Goal: Check status: Check status

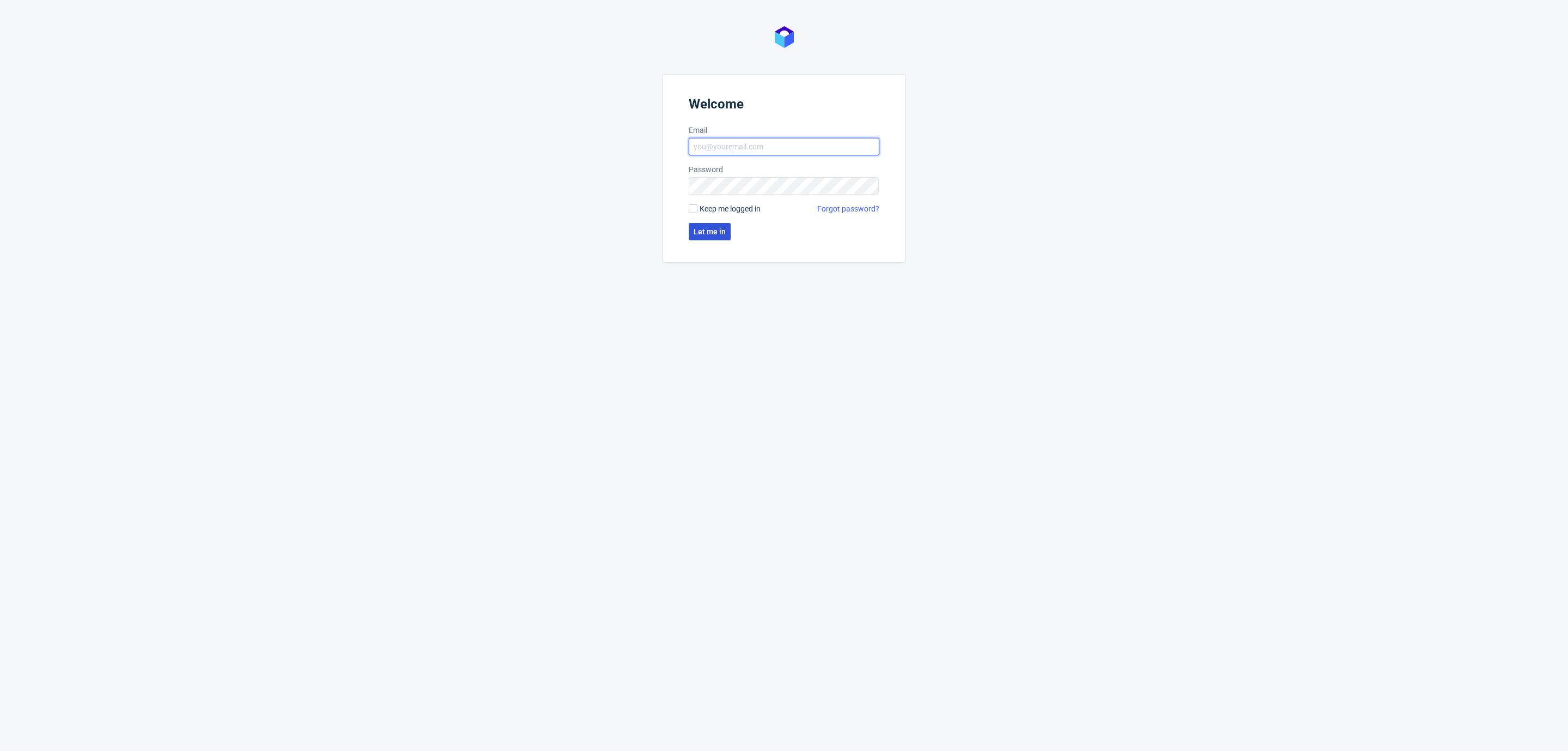
type input "[EMAIL_ADDRESS][DOMAIN_NAME]"
click at [708, 229] on span "Let me in" at bounding box center [710, 231] width 32 height 8
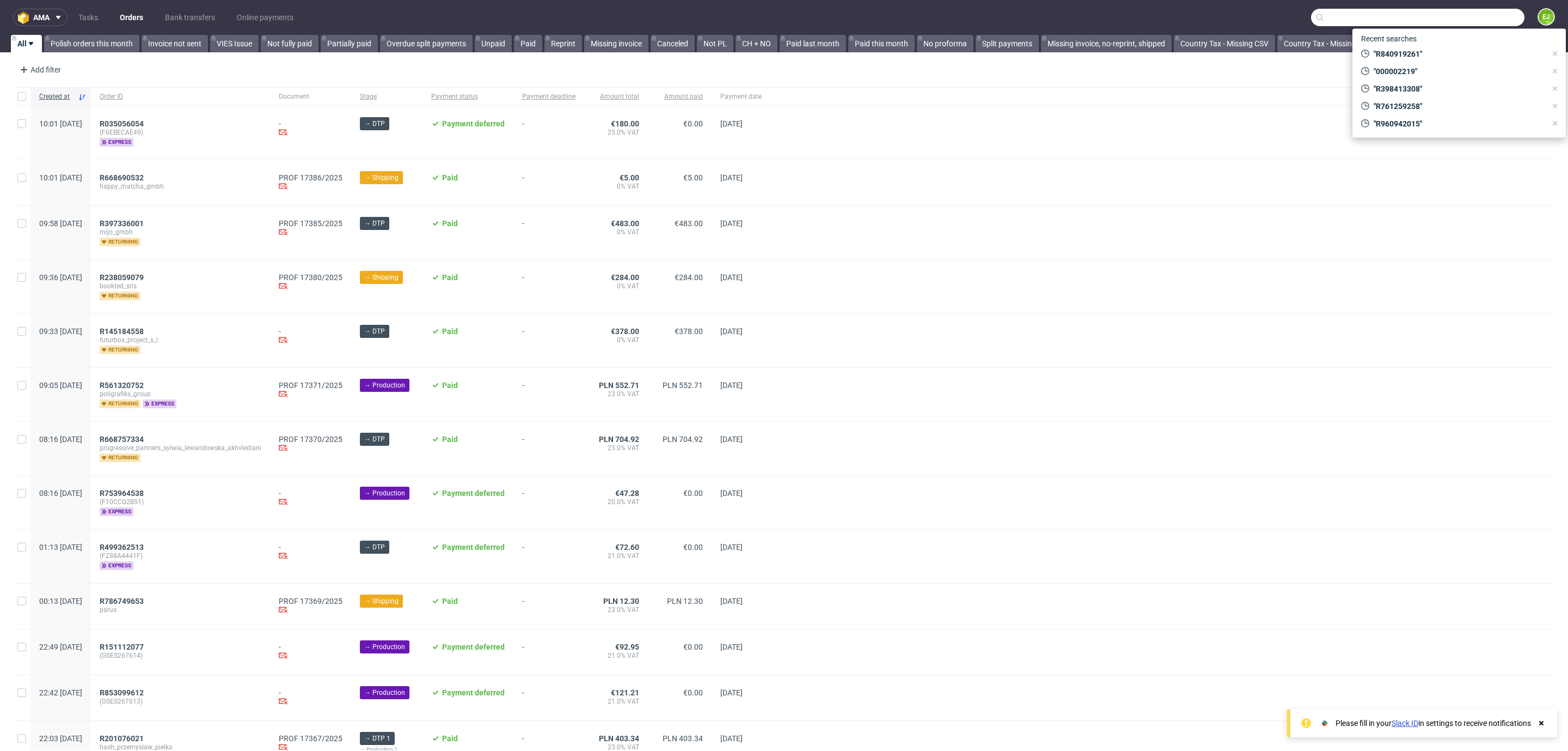
click at [1465, 19] on input "text" at bounding box center [1418, 17] width 214 height 18
paste input "R193976347"
type input "R193976347"
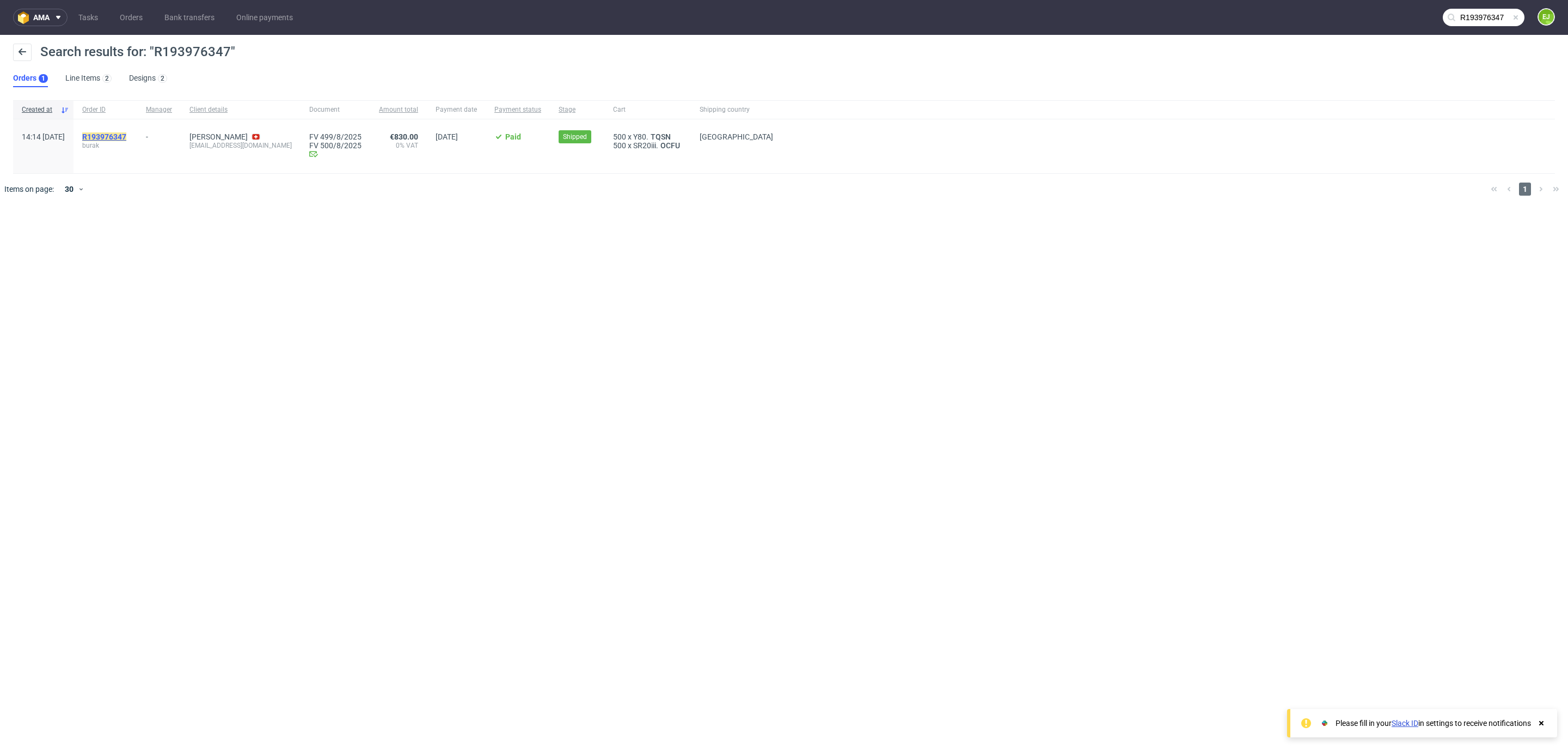
click at [127, 136] on mark "R193976347" at bounding box center [104, 137] width 44 height 8
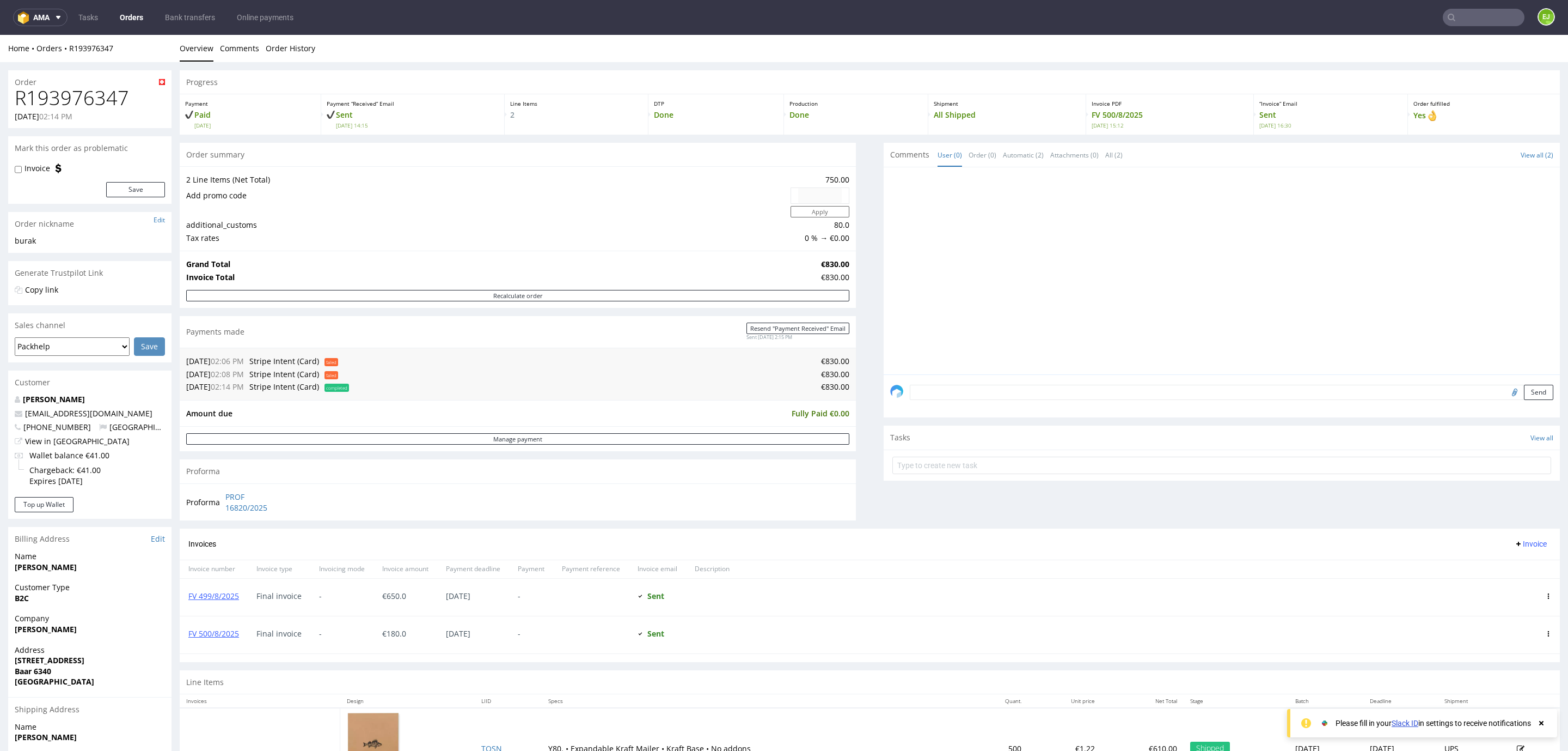
scroll to position [119, 0]
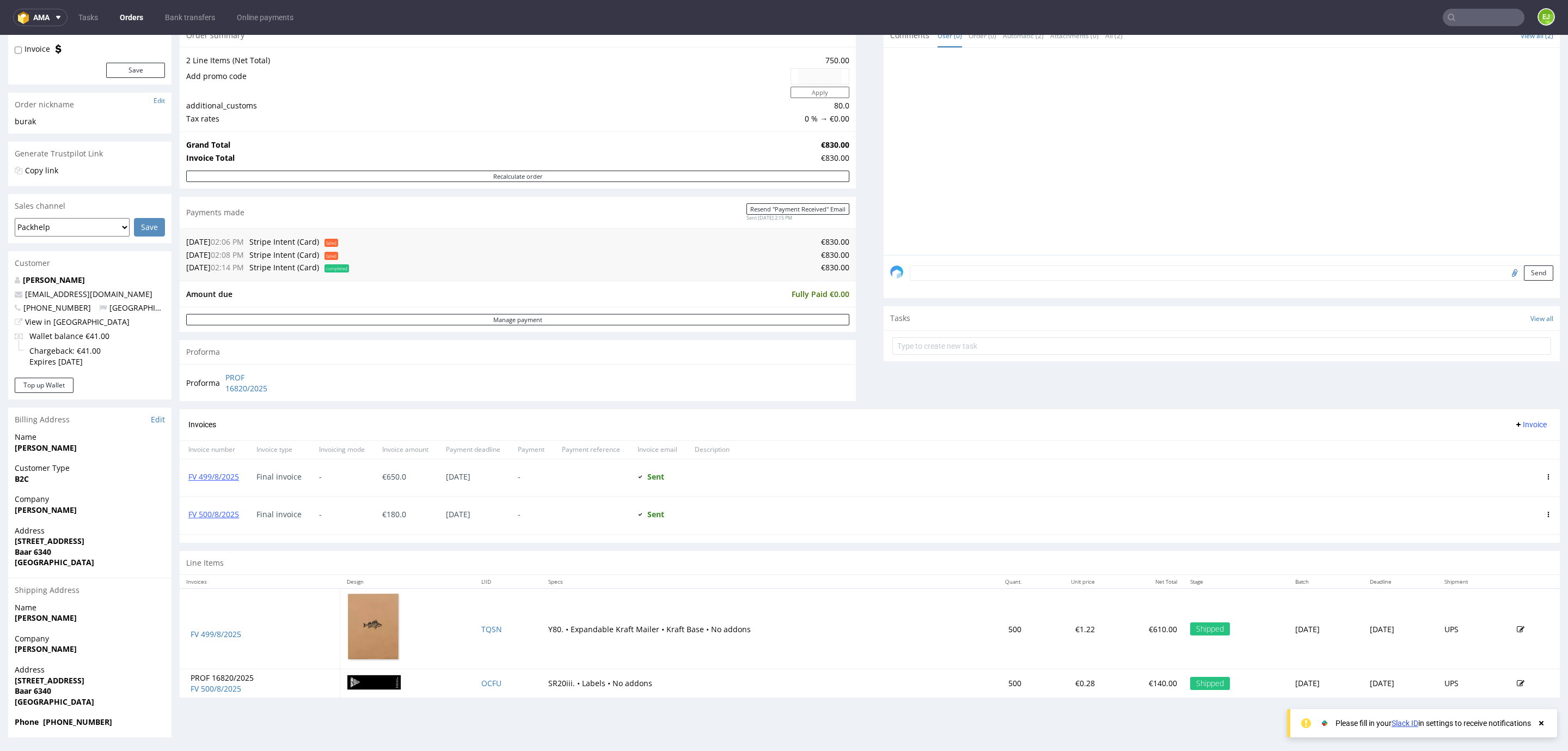
click at [204, 471] on div "FV 499/8/2025" at bounding box center [214, 478] width 68 height 37
click at [206, 478] on link "FV 499/8/2025" at bounding box center [214, 476] width 51 height 10
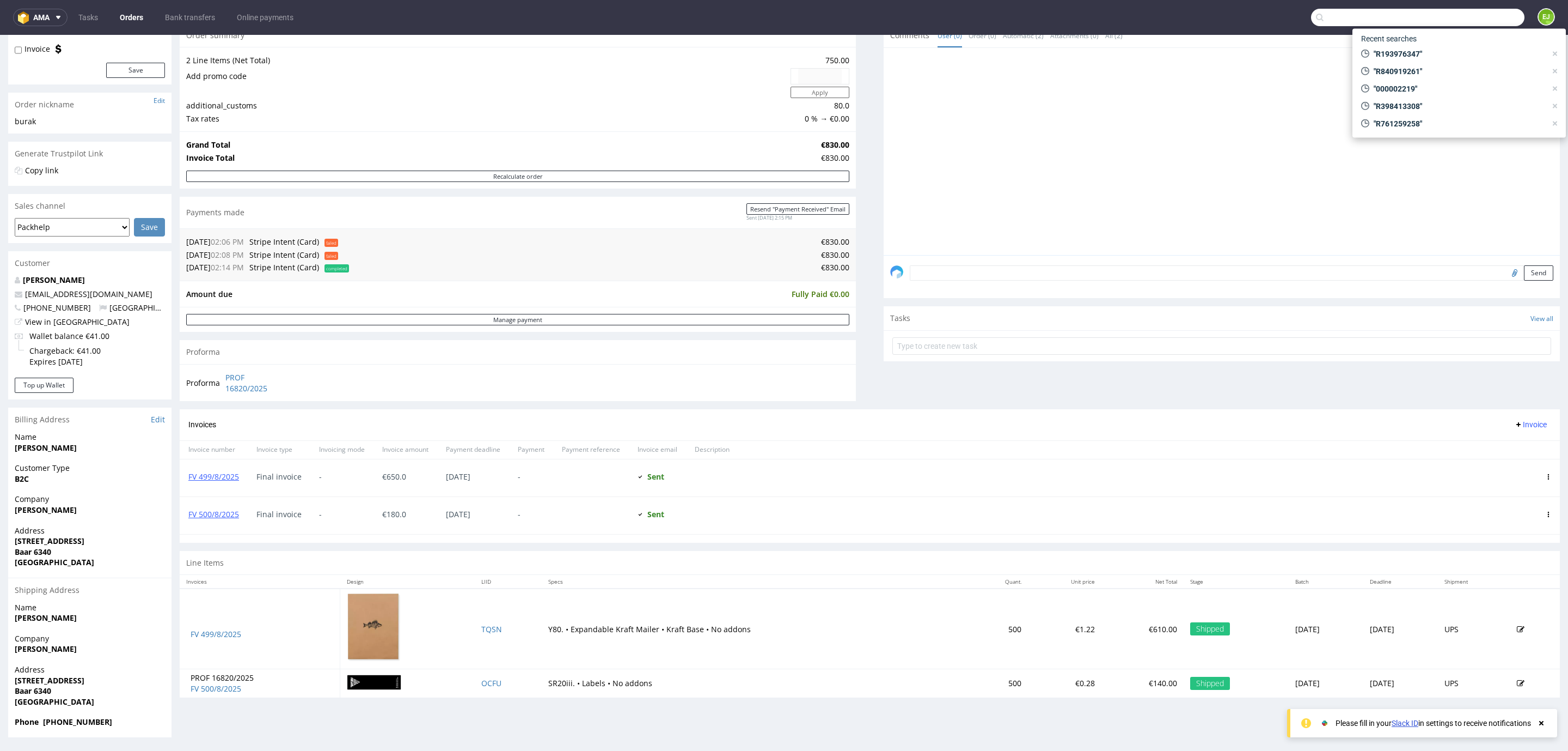
click at [1470, 12] on input "text" at bounding box center [1418, 17] width 214 height 18
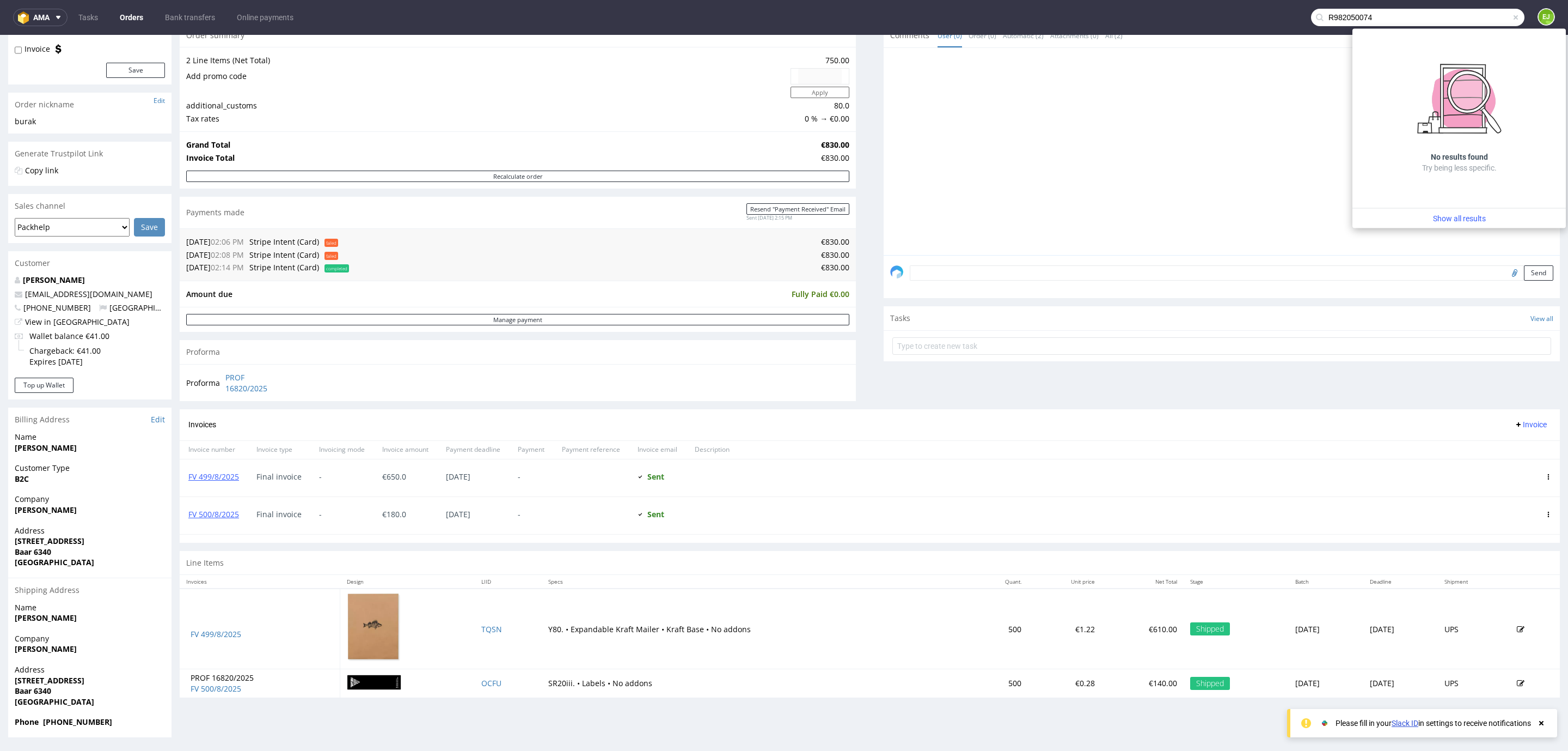
type input "R982050074"
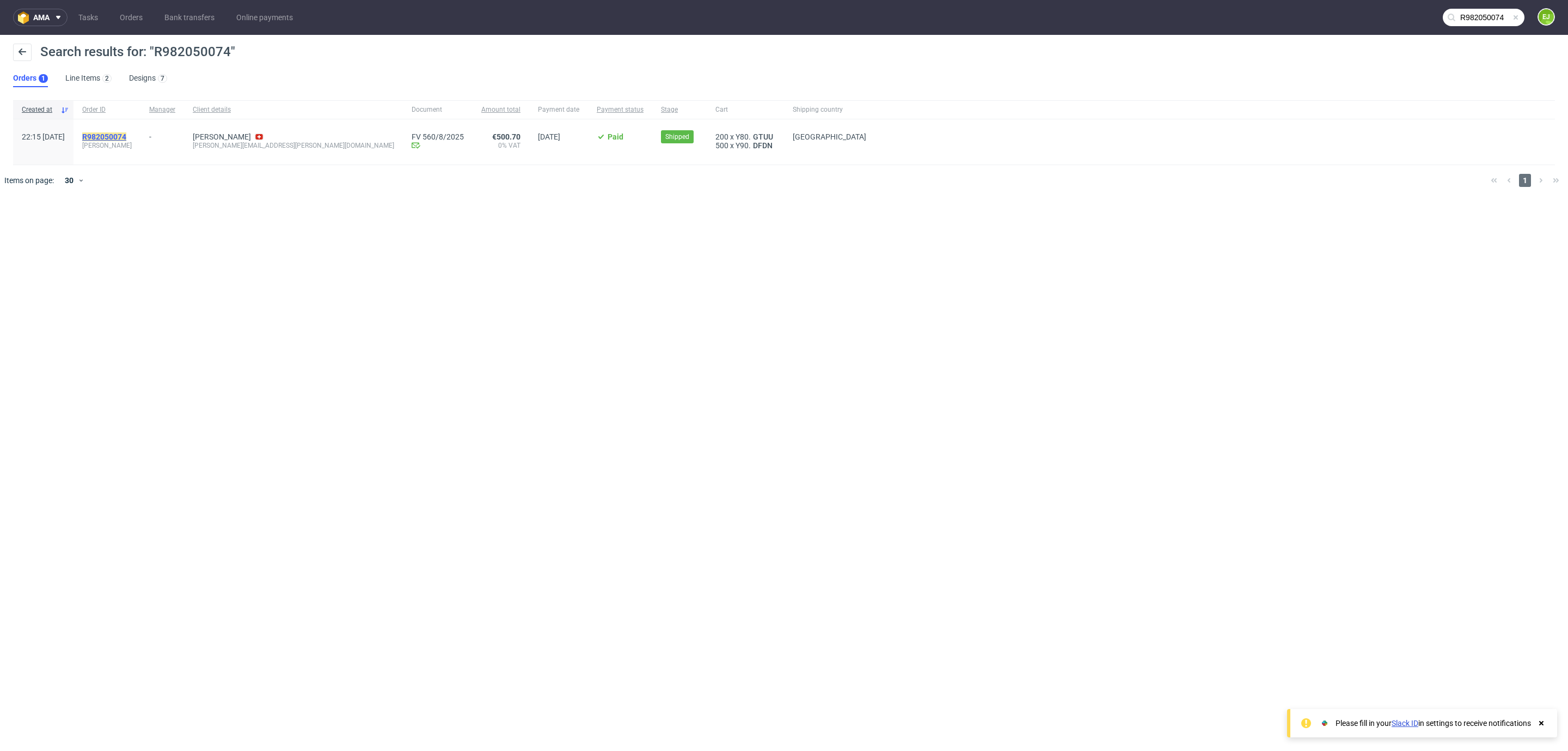
click at [127, 137] on mark "R982050074" at bounding box center [104, 137] width 44 height 8
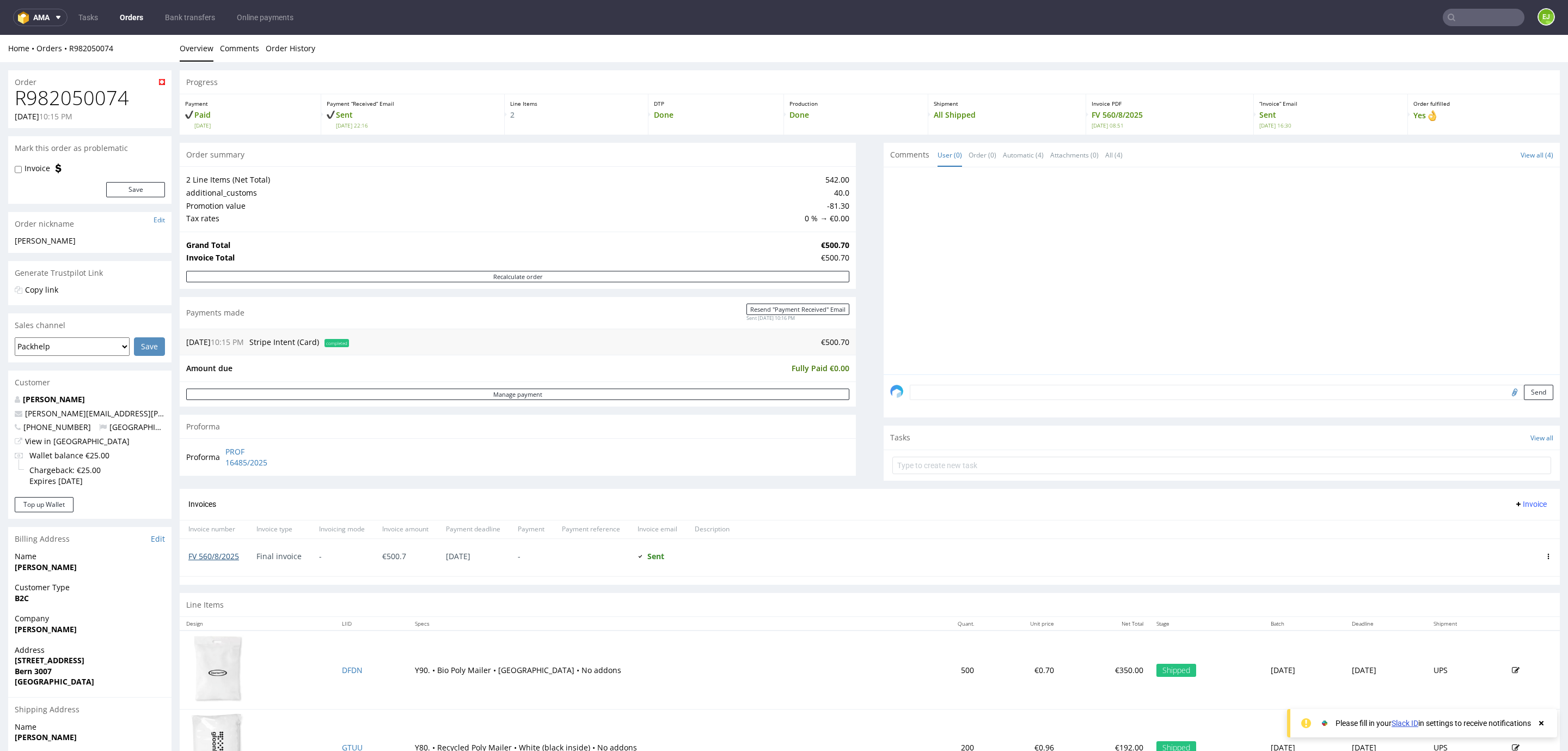
click at [209, 558] on link "FV 560/8/2025" at bounding box center [214, 556] width 51 height 10
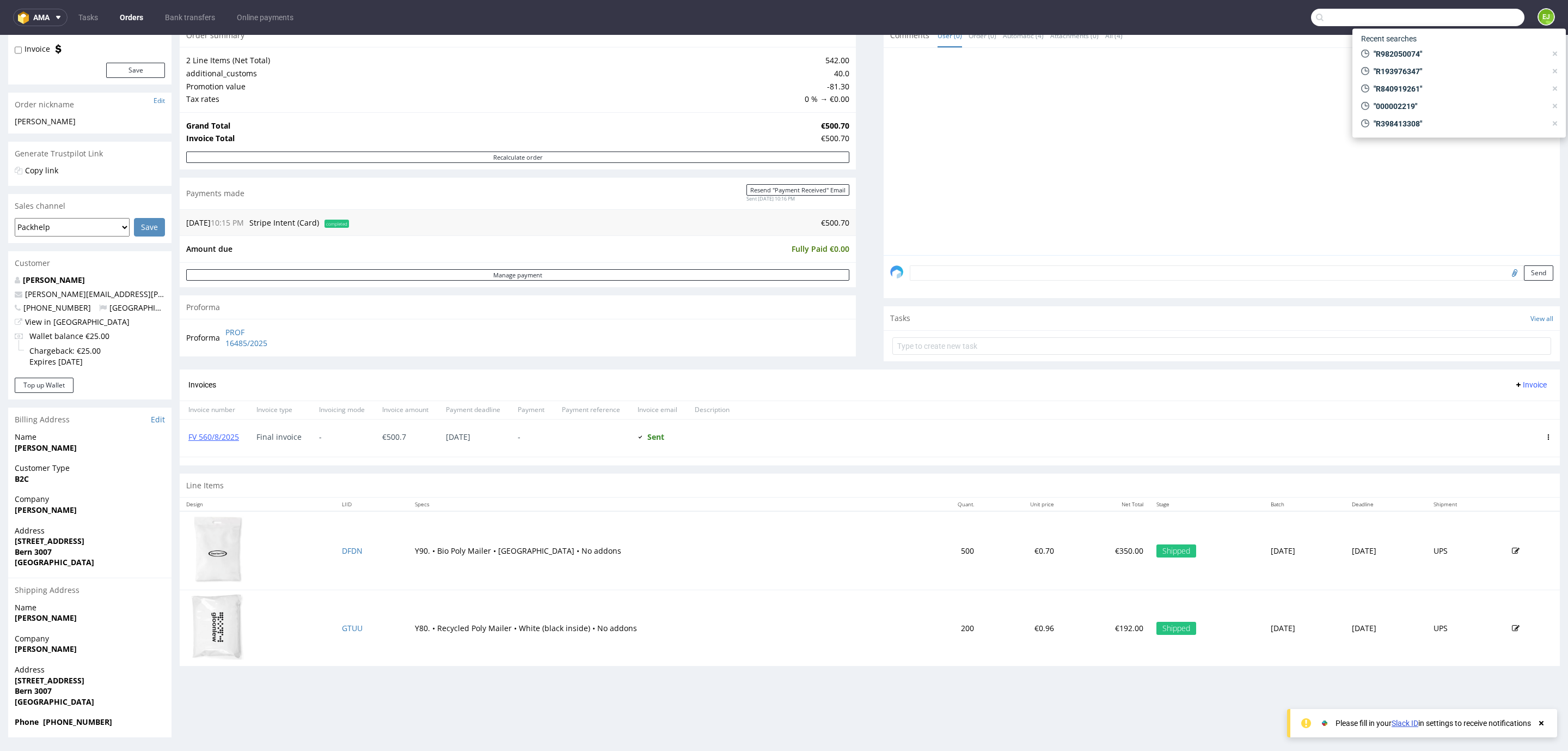
click at [1484, 15] on input "text" at bounding box center [1418, 17] width 214 height 18
paste input "R729789933_ZOLY"
type input "R729789933"
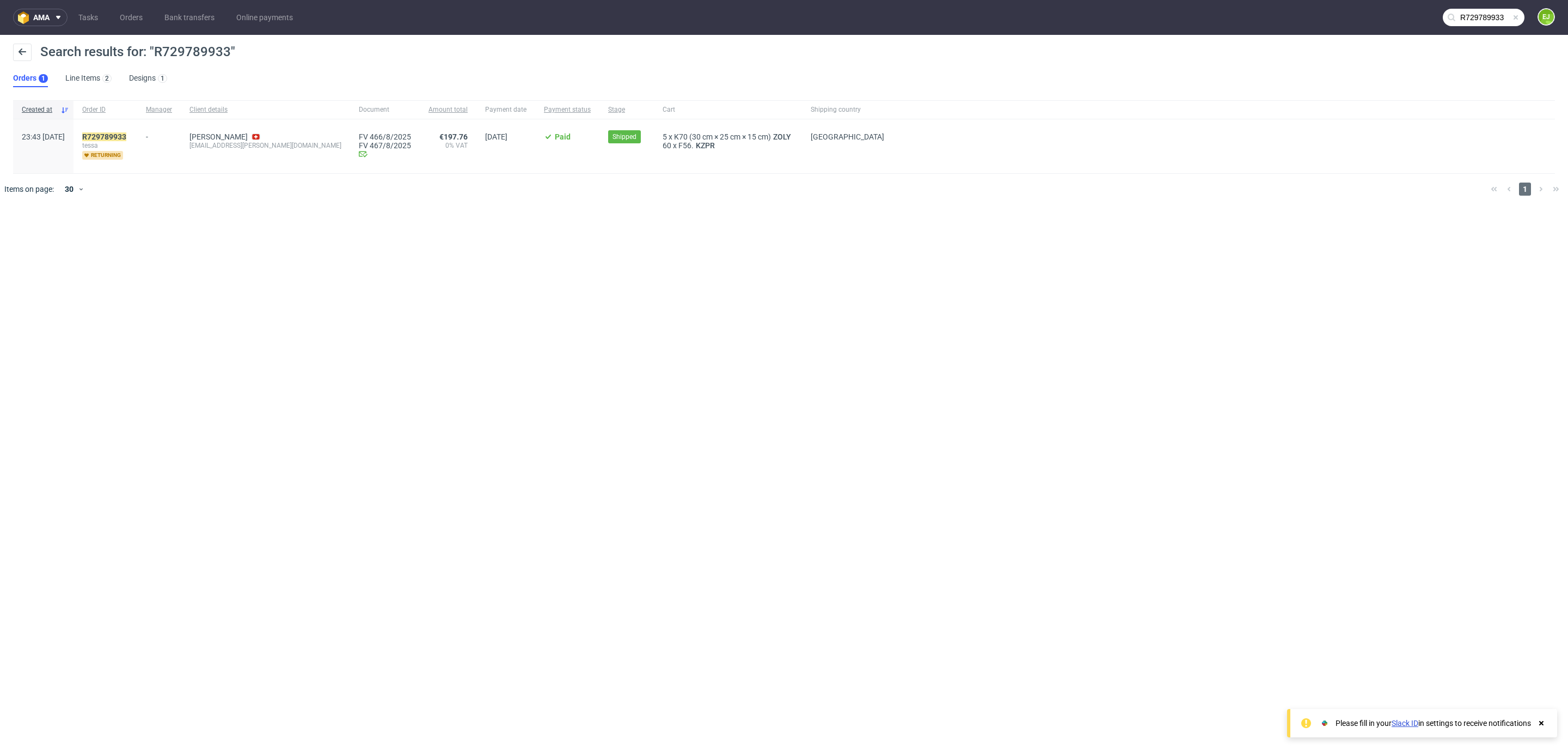
click at [137, 129] on div "R729789933 [PERSON_NAME] returning" at bounding box center [105, 146] width 63 height 54
click at [127, 139] on mark "R729789933" at bounding box center [104, 137] width 44 height 8
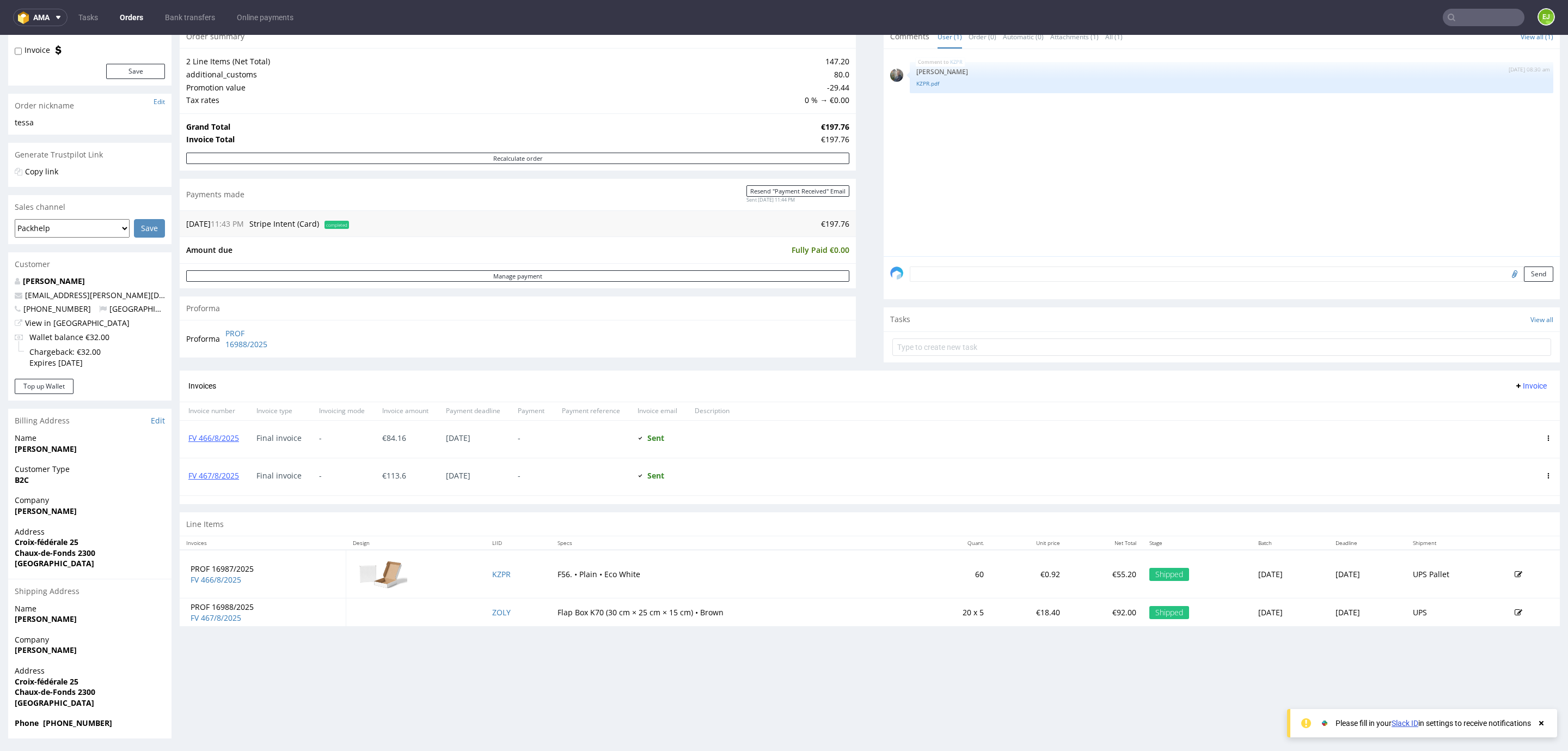
scroll to position [119, 0]
click at [208, 479] on link "FV 467/8/2025" at bounding box center [214, 474] width 51 height 10
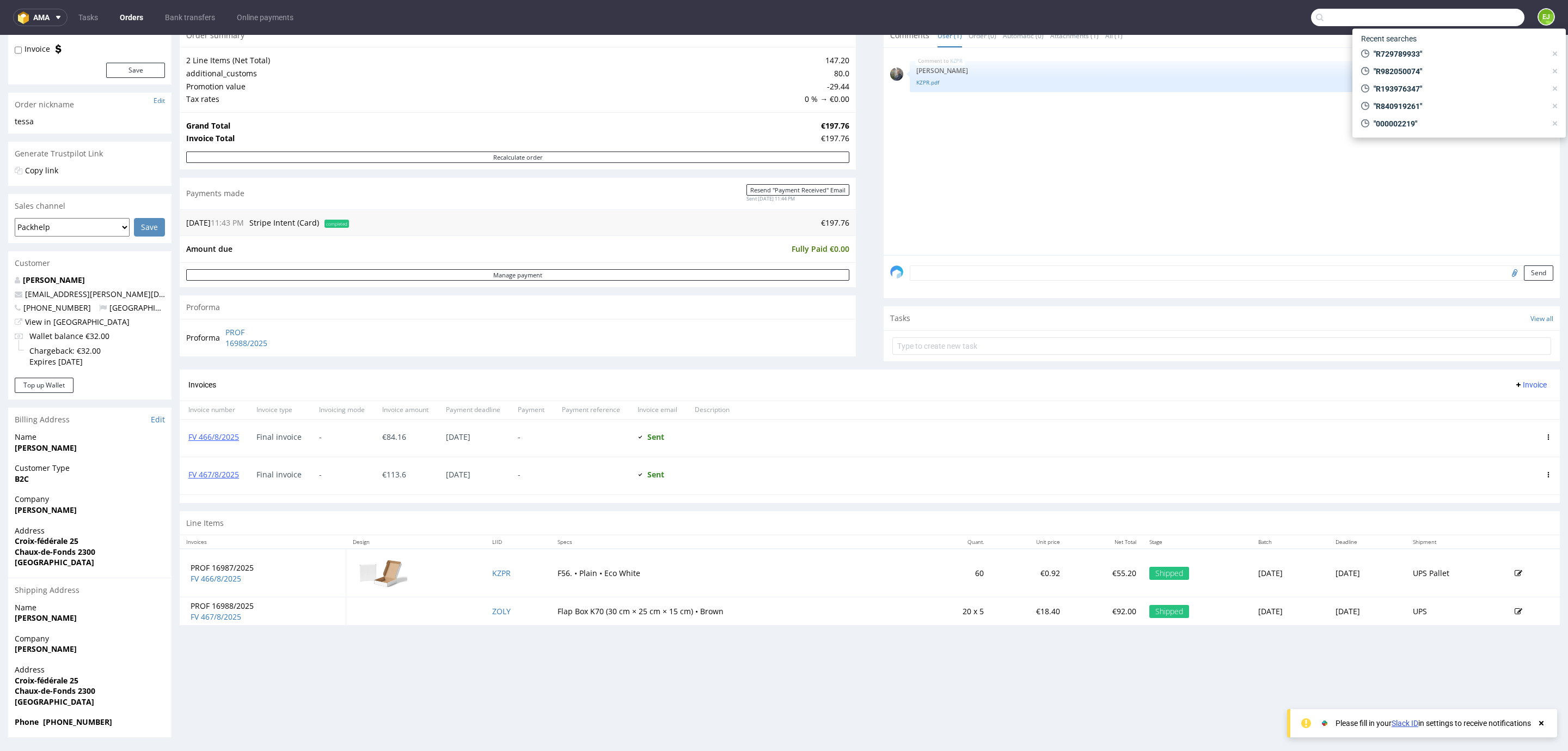
click at [1450, 23] on input "text" at bounding box center [1418, 17] width 214 height 18
paste input "R188691079_FOHN"
type input "R188691079"
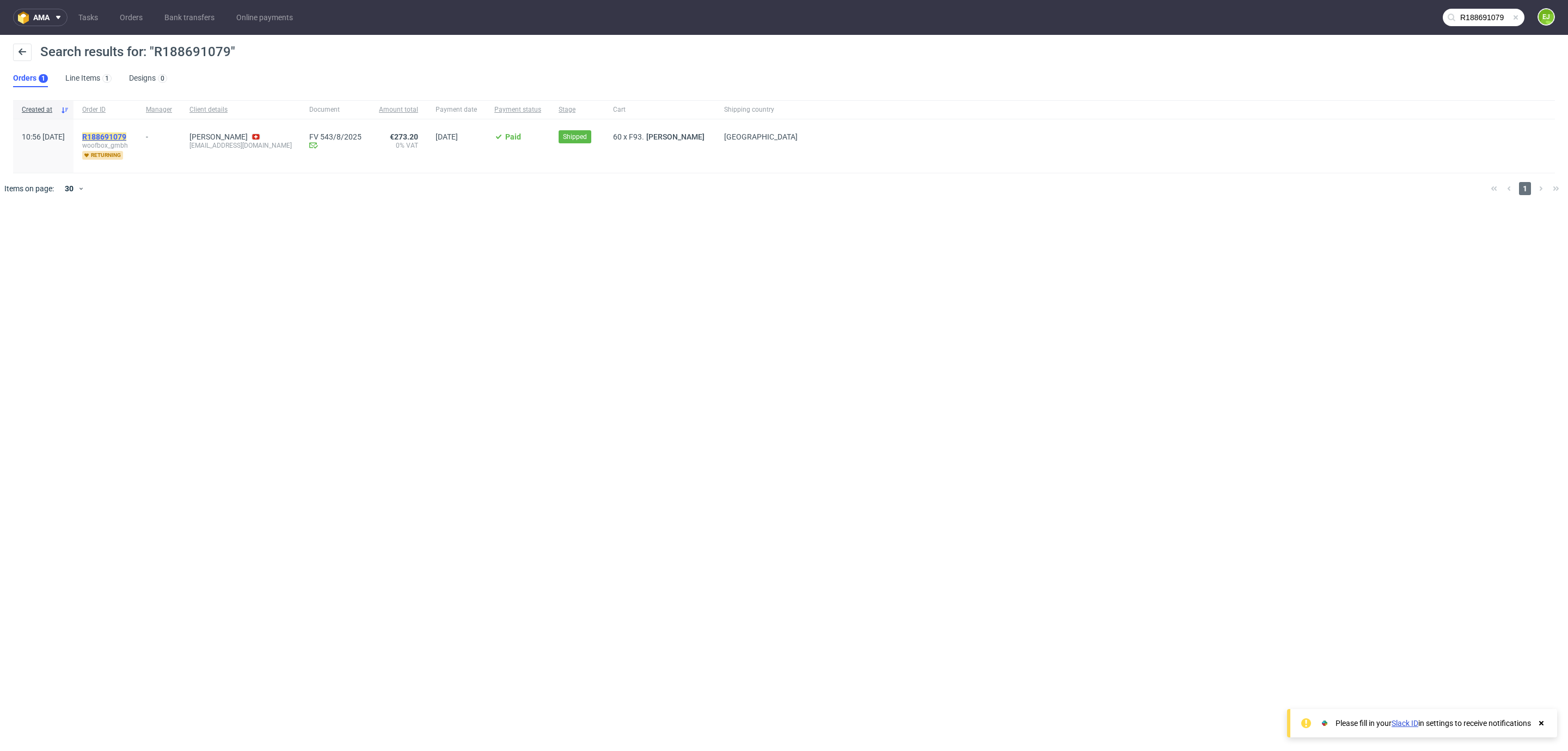
click at [127, 134] on mark "R188691079" at bounding box center [104, 137] width 44 height 8
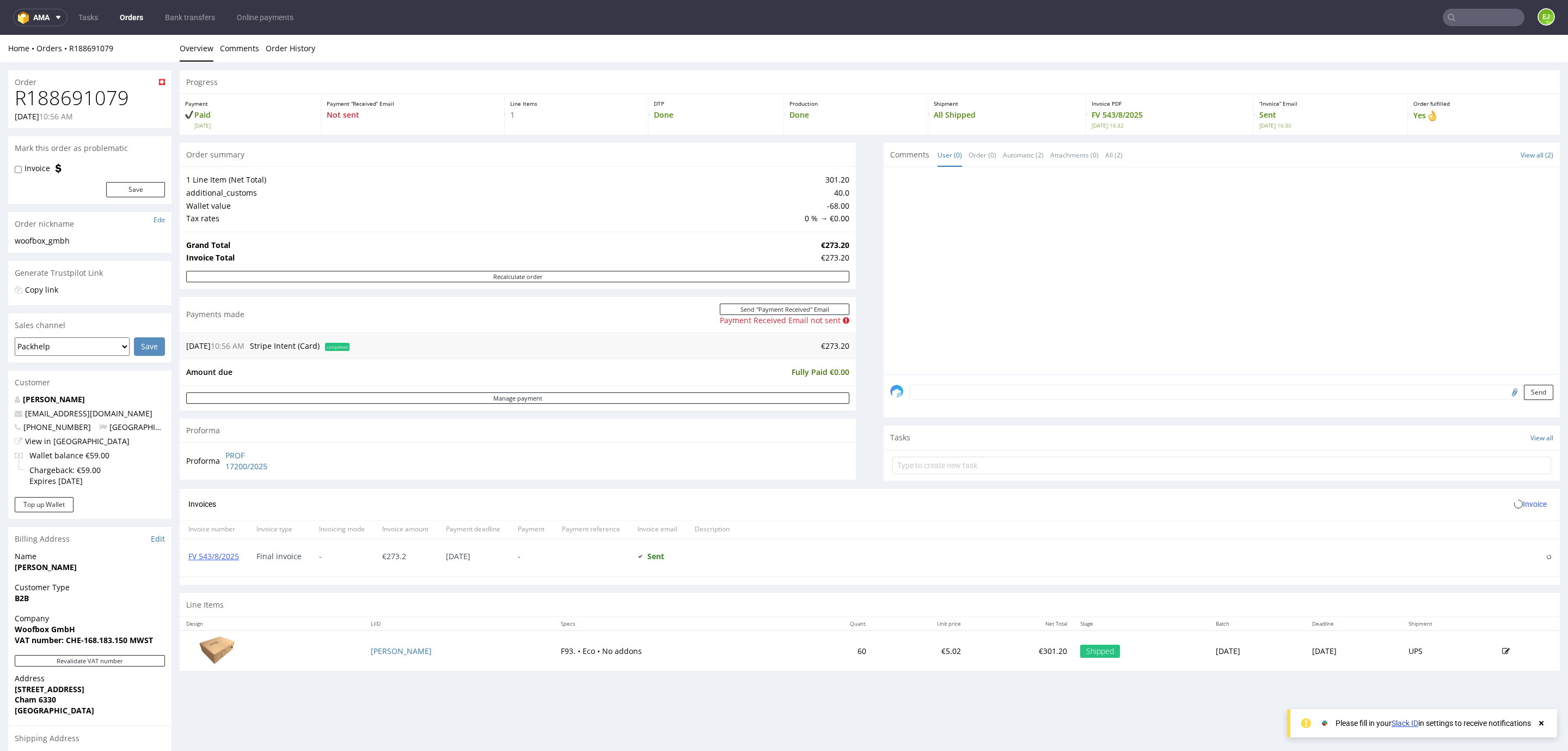
scroll to position [148, 0]
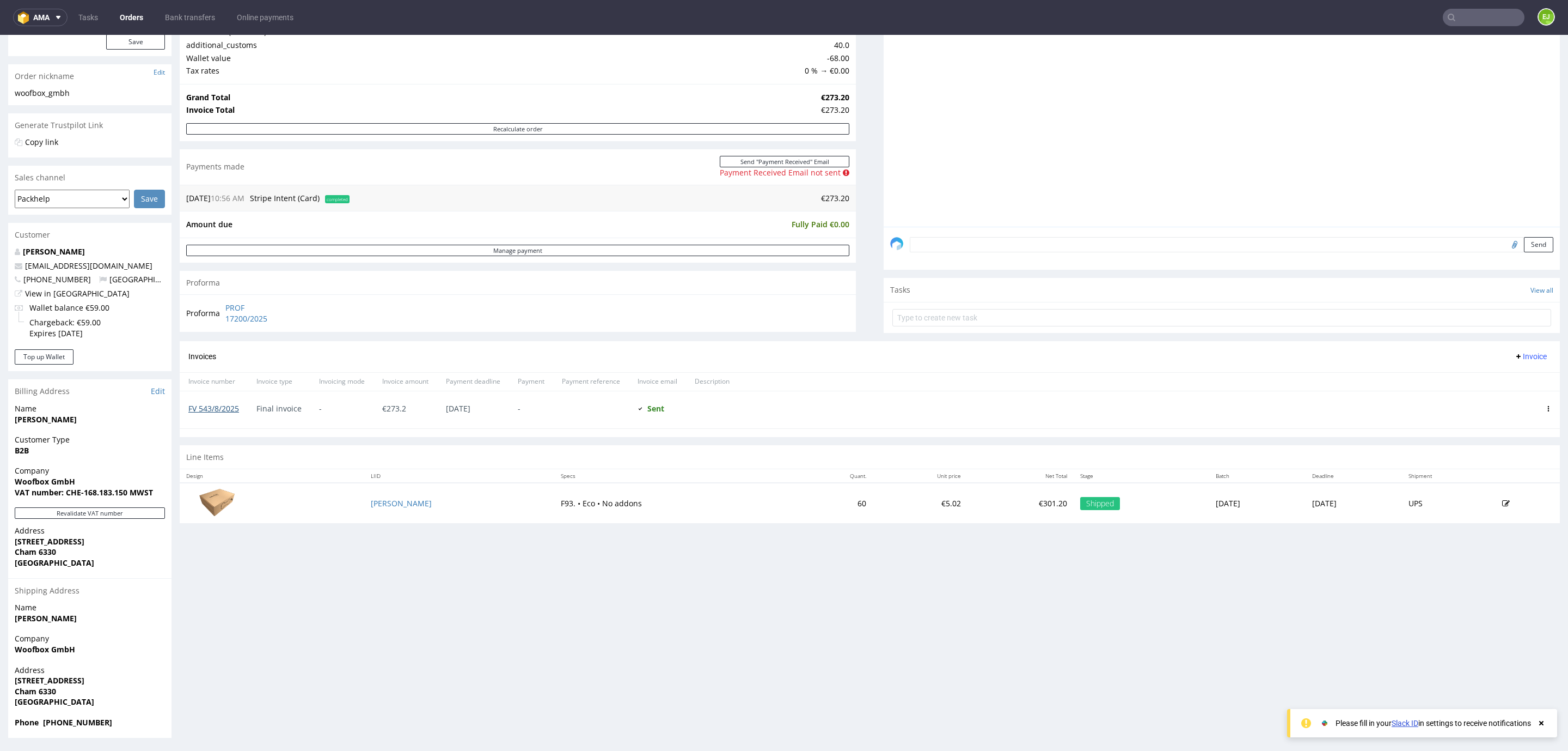
click at [201, 411] on link "FV 543/8/2025" at bounding box center [214, 408] width 51 height 10
click at [1443, 10] on input "text" at bounding box center [1484, 17] width 82 height 18
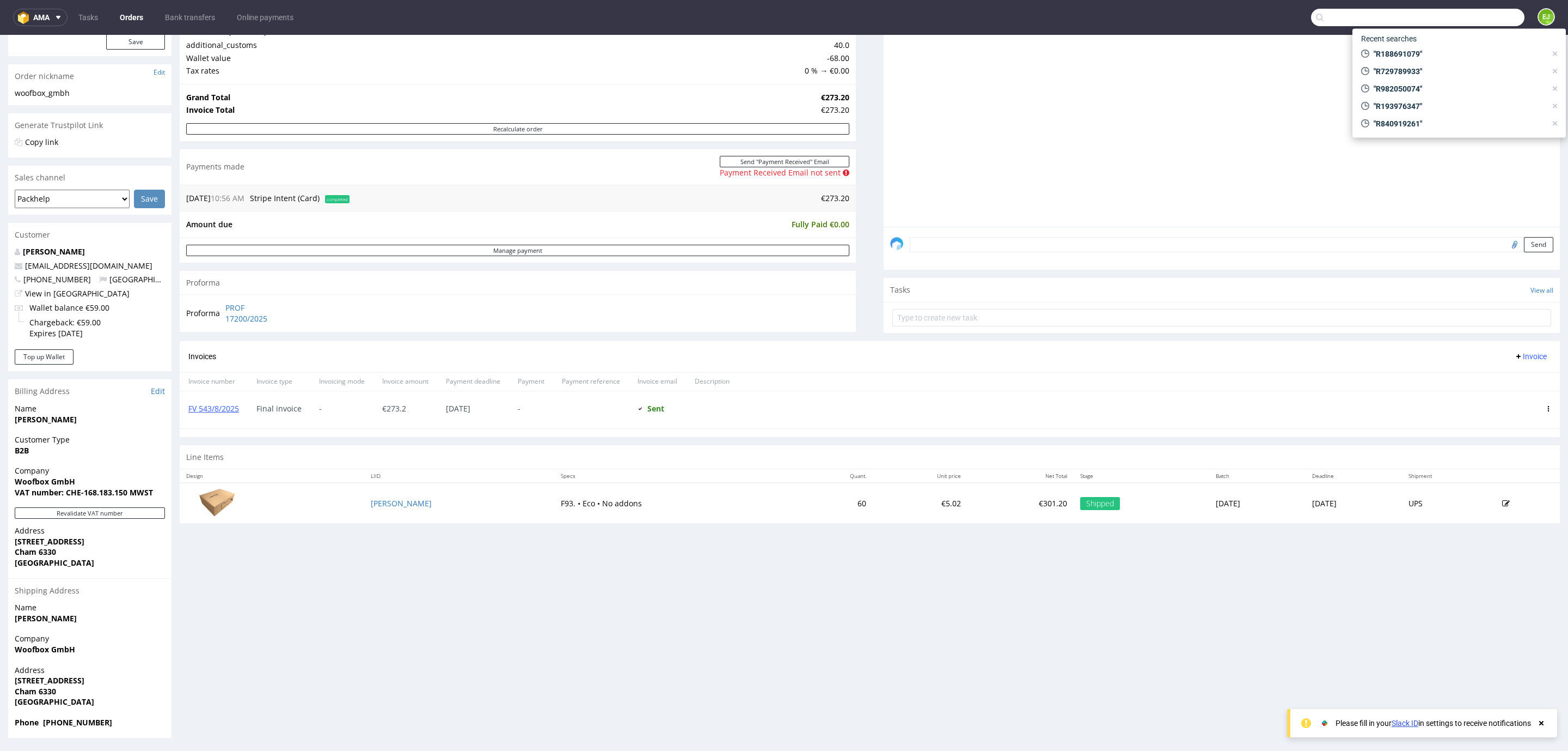
paste input "R943938702"
type input "R943938702"
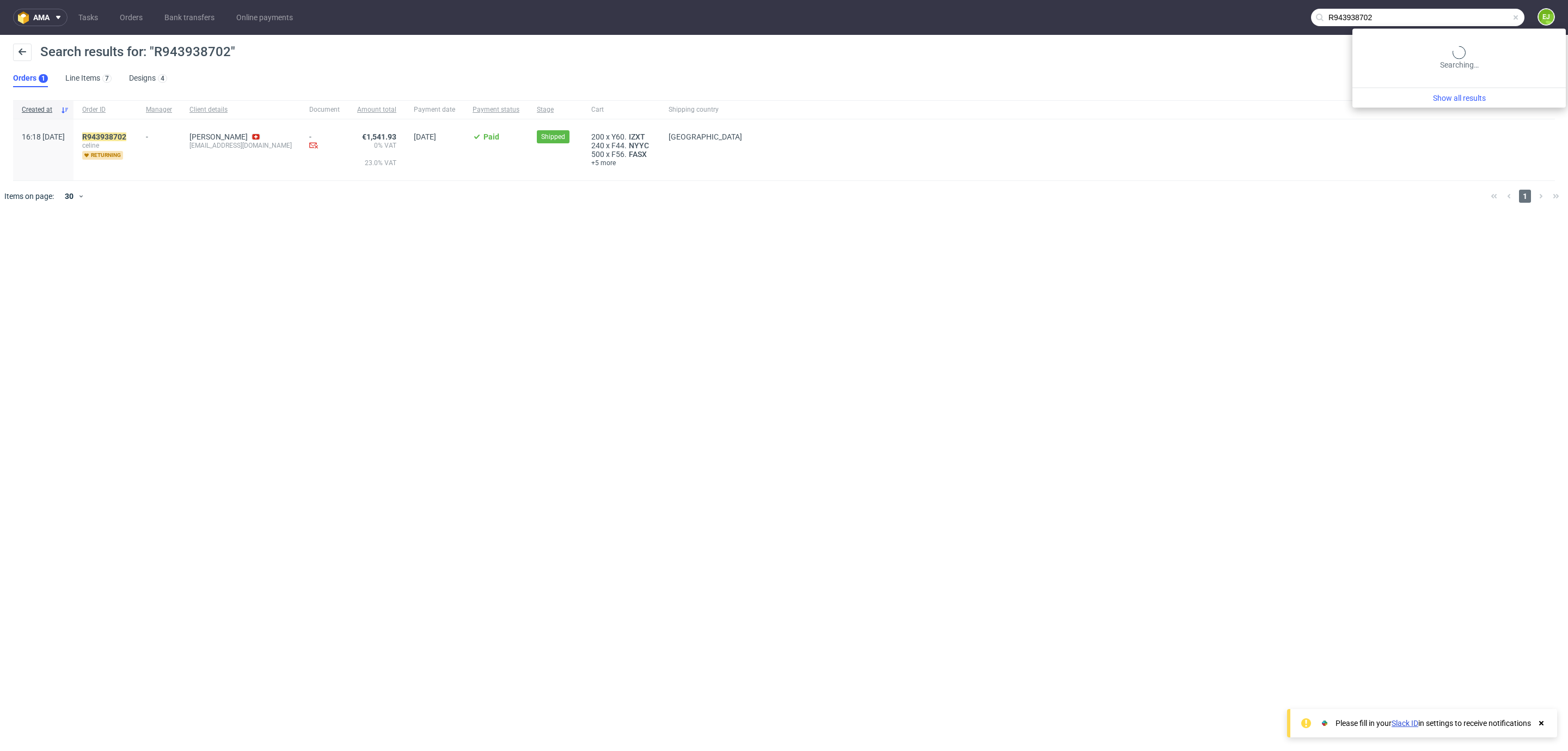
click at [1478, 16] on input "R943938702" at bounding box center [1418, 17] width 214 height 18
